Goal: Information Seeking & Learning: Check status

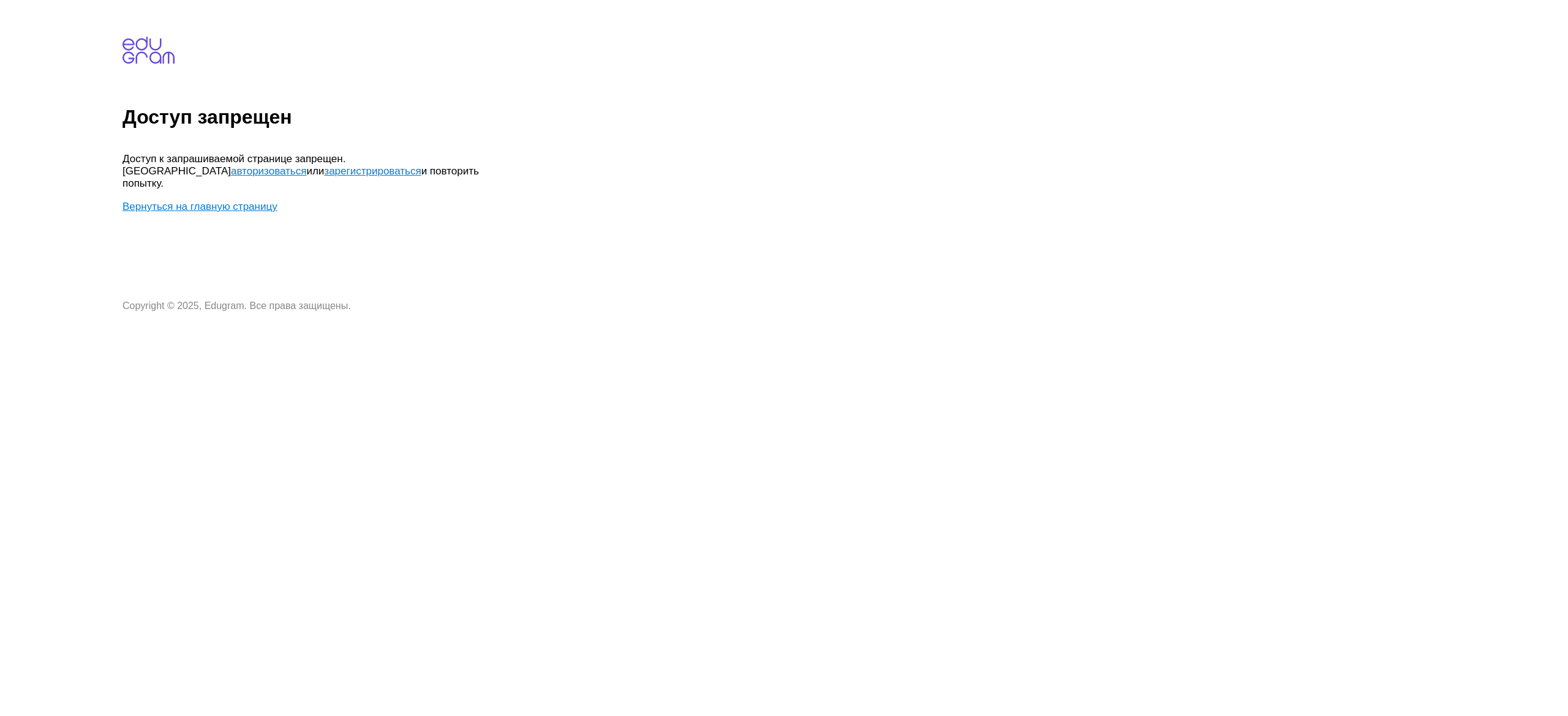
click at [306, 165] on link "авторизоваться" at bounding box center [268, 171] width 76 height 12
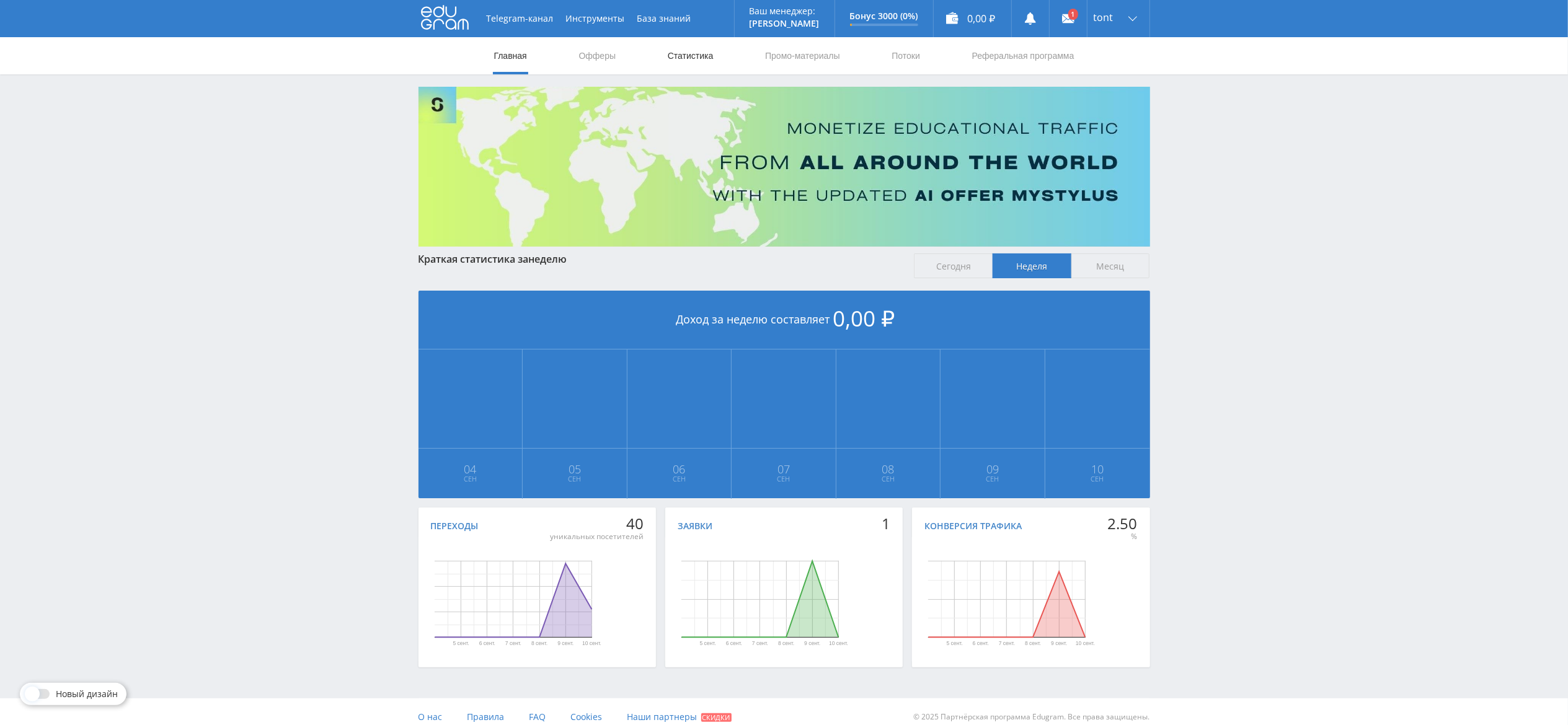
click at [690, 60] on link "Статистика" at bounding box center [691, 56] width 48 height 37
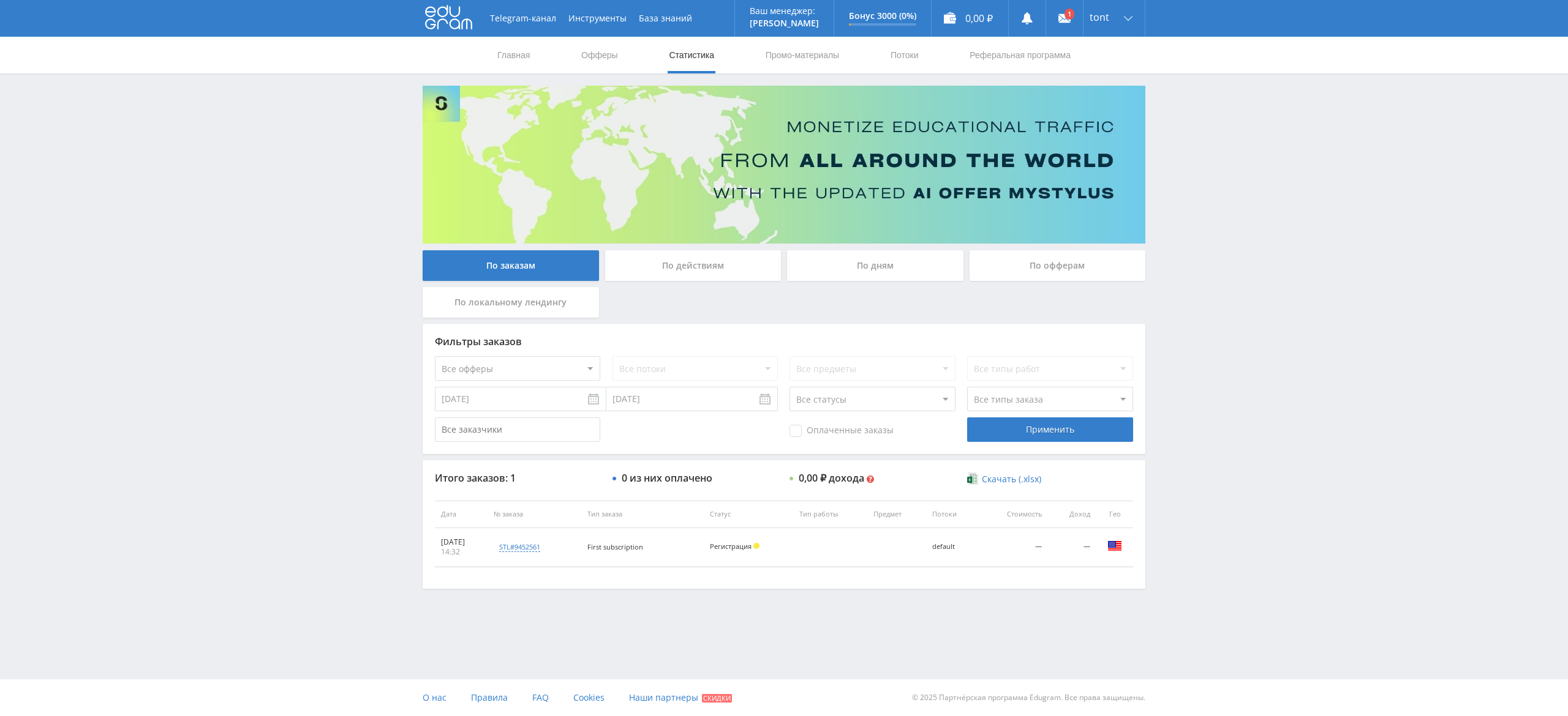
click at [730, 269] on div "По действиям" at bounding box center [693, 265] width 177 height 31
click at [0, 0] on input "По действиям" at bounding box center [0, 0] width 0 height 0
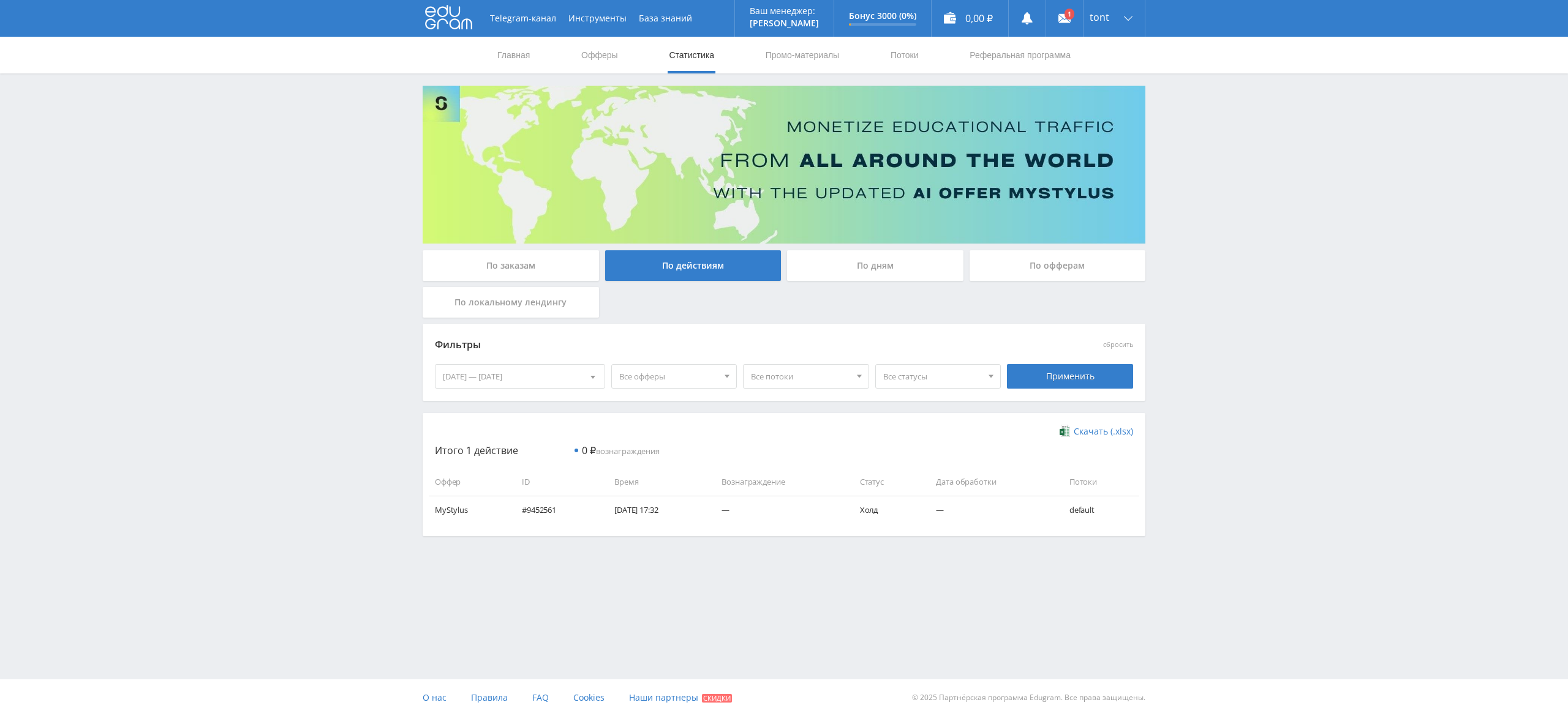
click at [839, 259] on div "По дням" at bounding box center [875, 265] width 177 height 31
click at [0, 0] on input "По дням" at bounding box center [0, 0] width 0 height 0
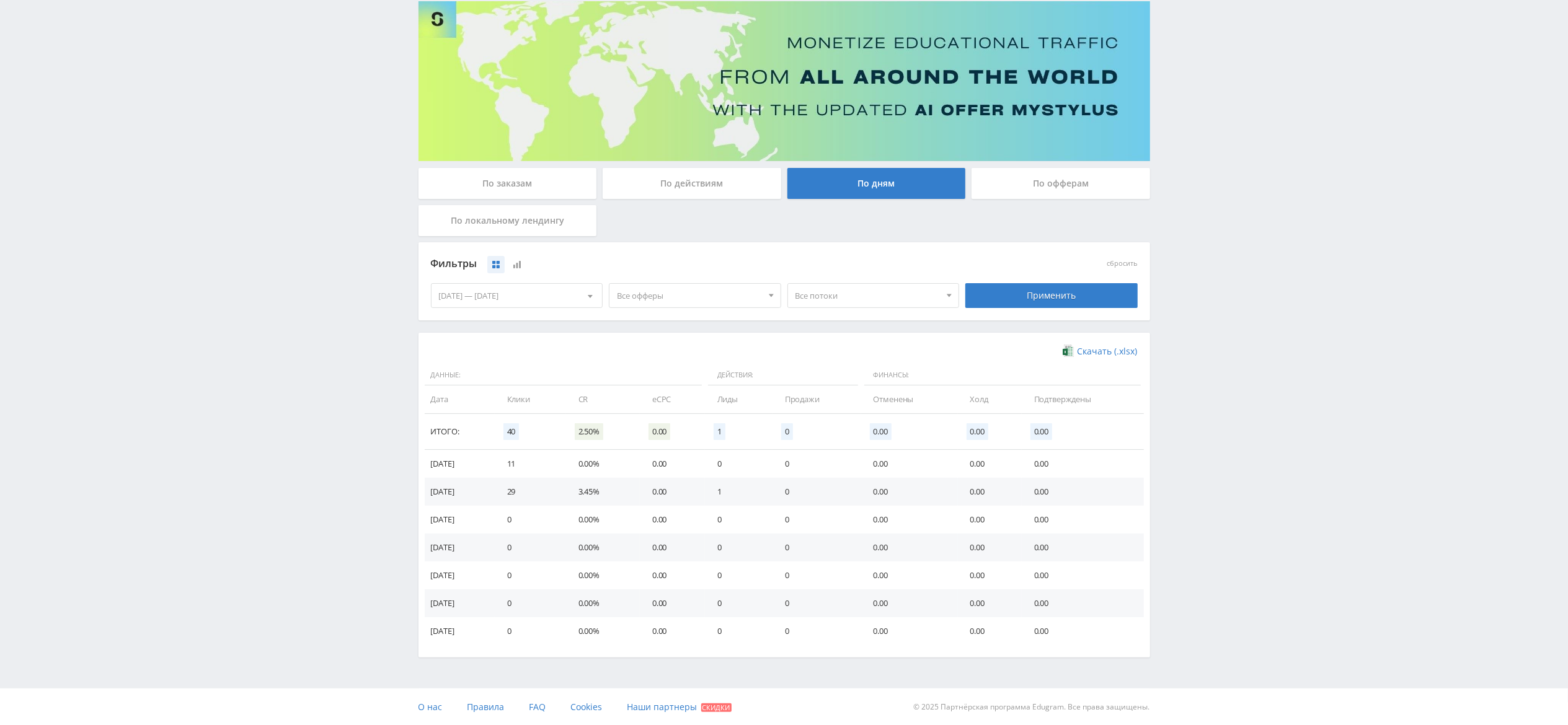
scroll to position [87, 0]
click at [1052, 185] on div "По офферам" at bounding box center [1061, 183] width 179 height 31
click at [0, 0] on input "По офферам" at bounding box center [0, 0] width 0 height 0
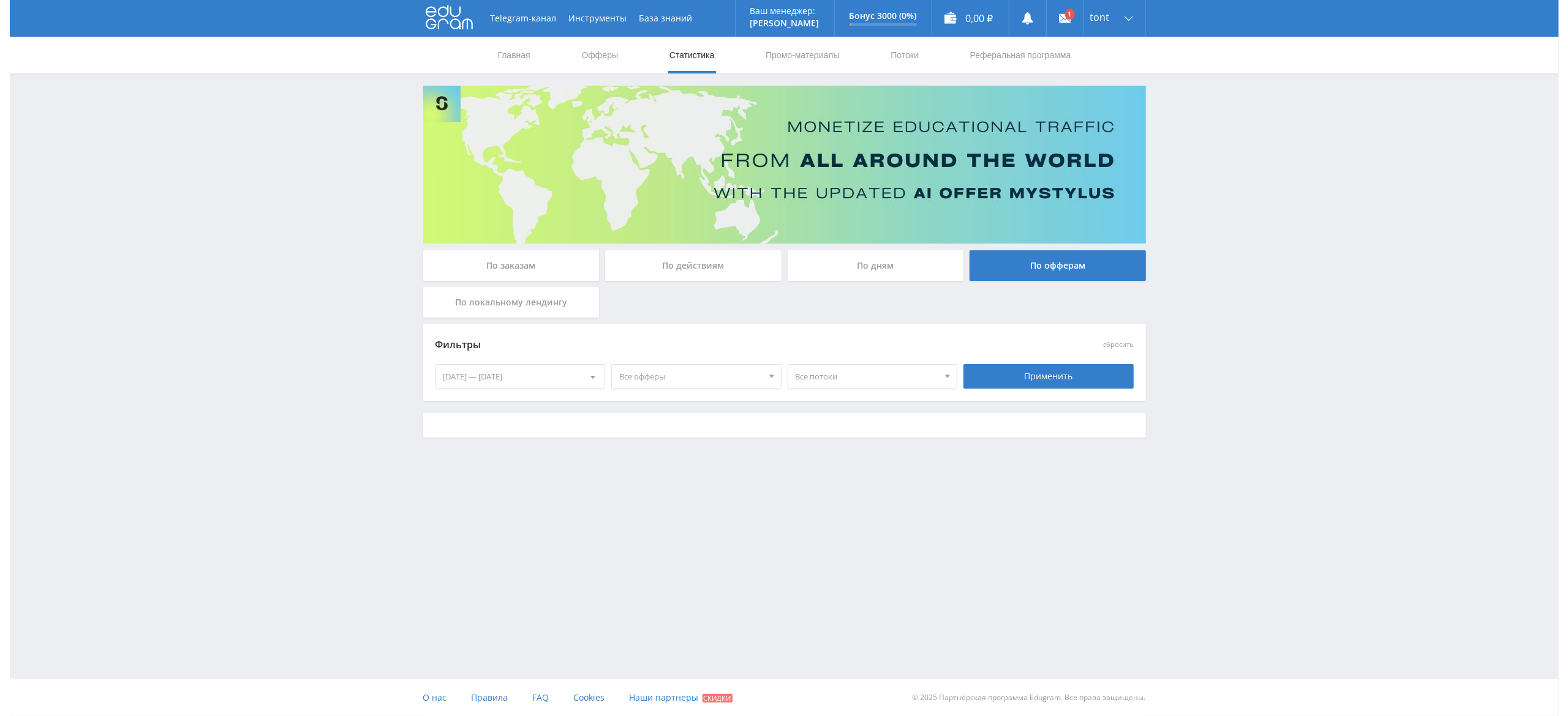
scroll to position [0, 0]
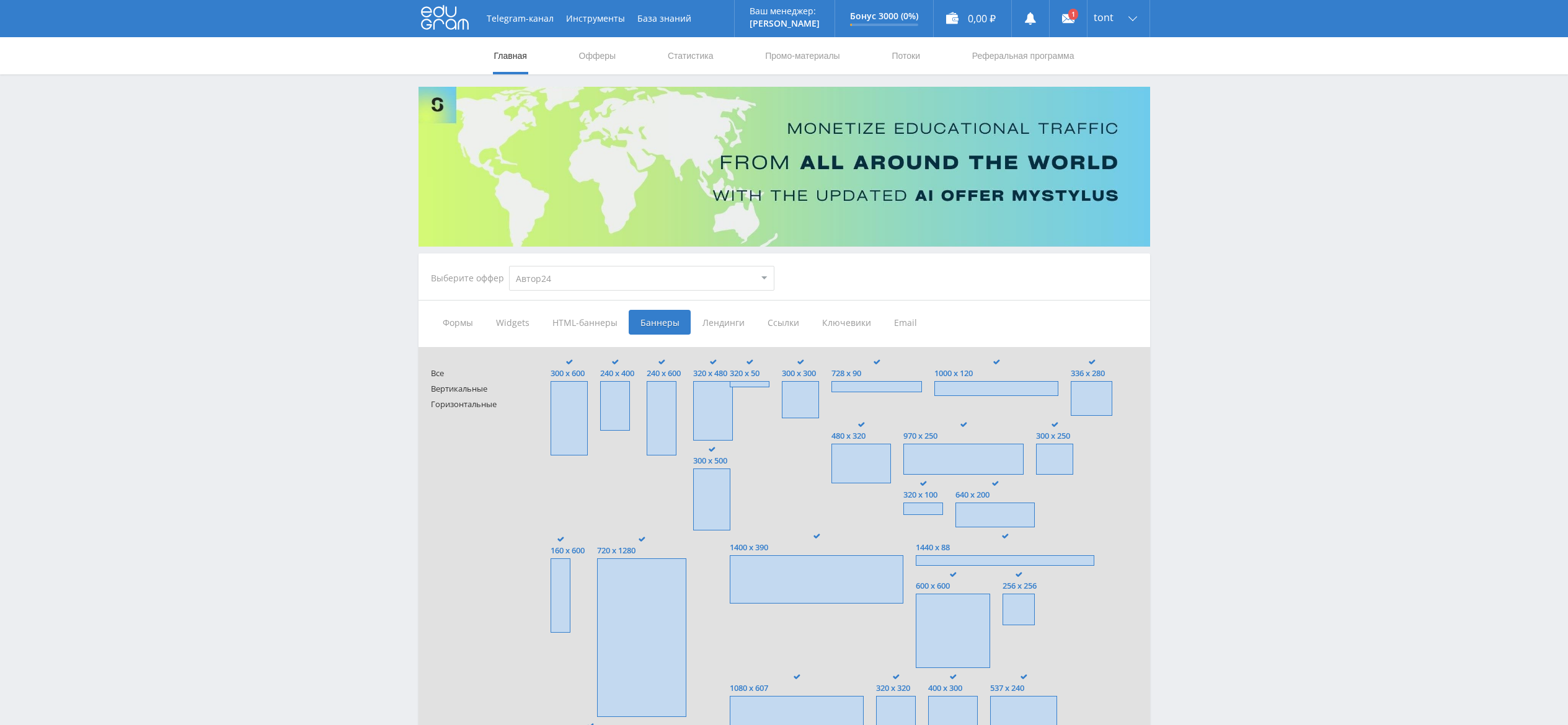
select select "1"
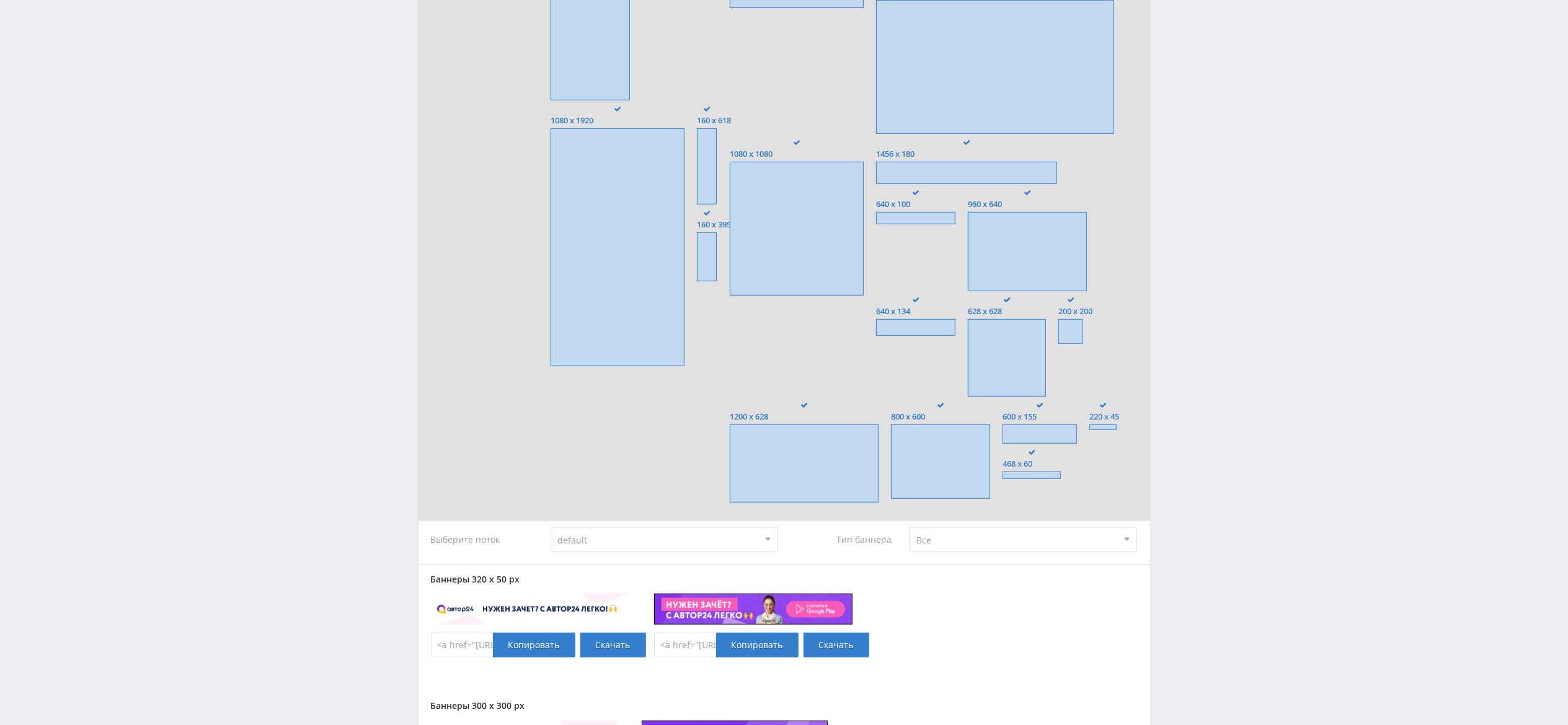
scroll to position [744, 0]
